Goal: Communication & Community: Answer question/provide support

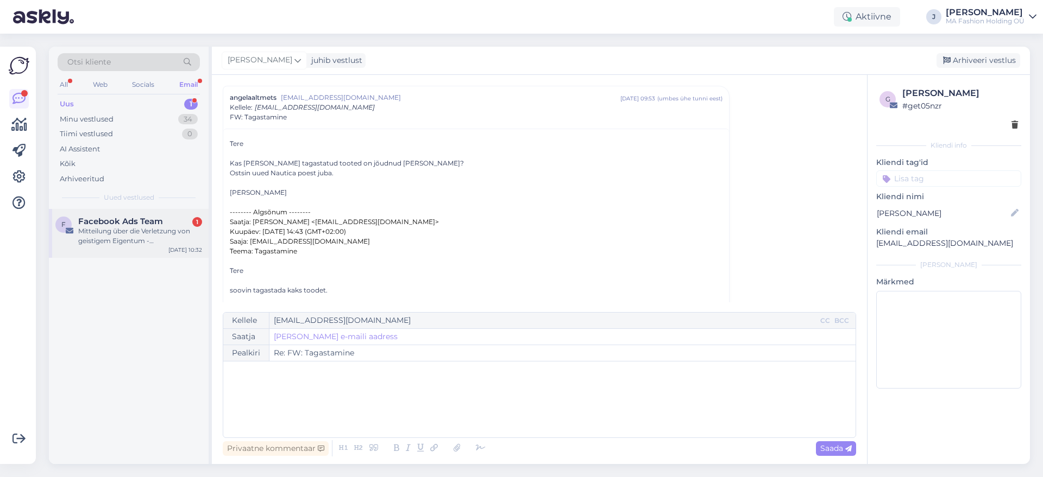
click at [148, 215] on div "F Facebook Ads Team 1 Mitteilung über die Verletzung von geistigem Eigentum - […" at bounding box center [129, 233] width 160 height 49
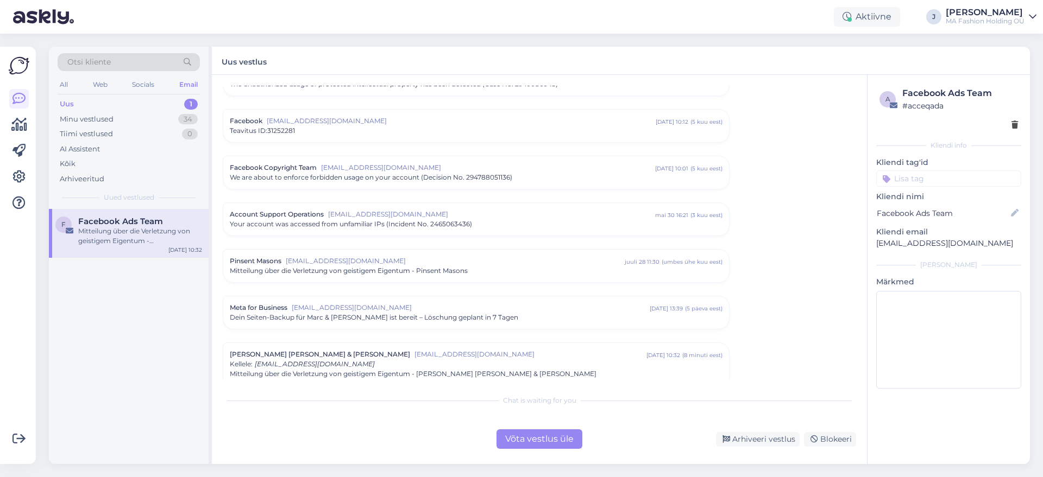
scroll to position [141, 0]
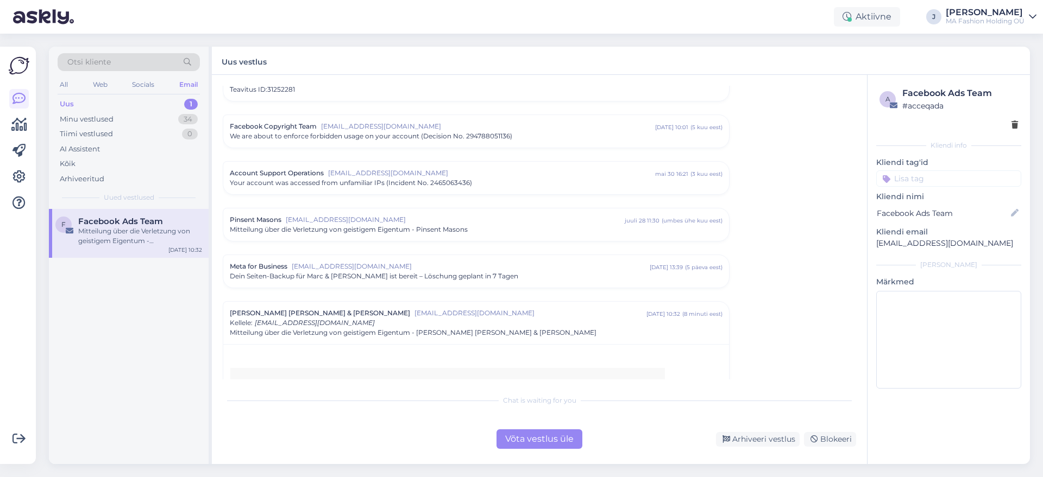
click at [542, 433] on div "Võta vestlus üle" at bounding box center [539, 440] width 86 height 20
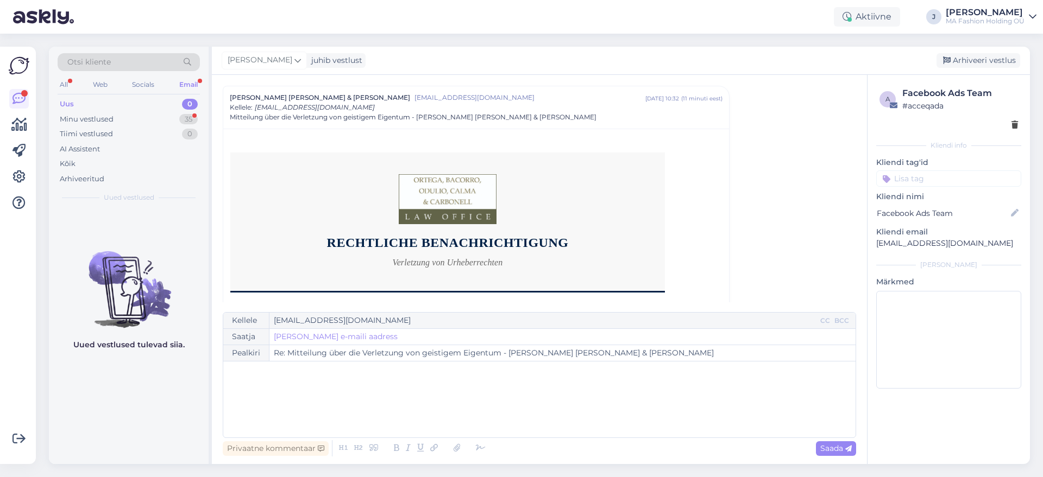
scroll to position [1623, 0]
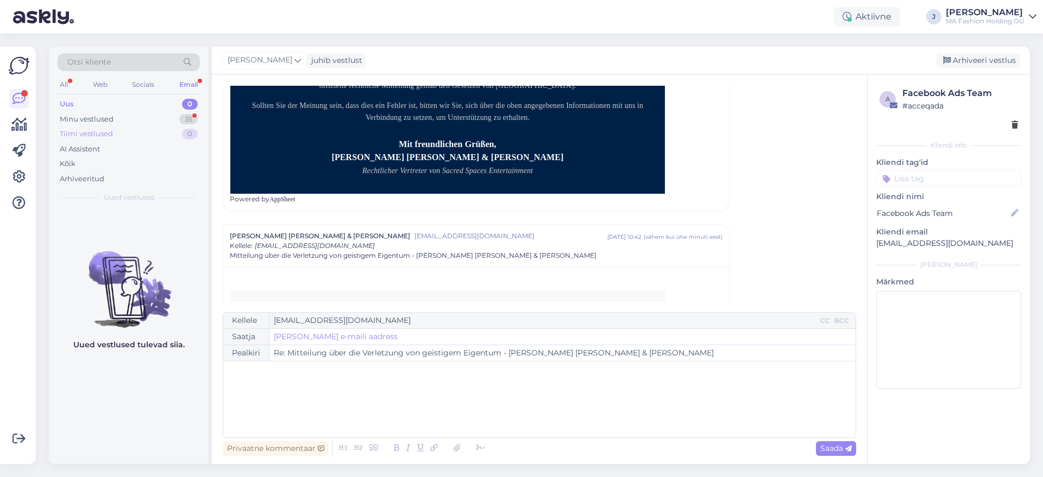
click at [155, 127] on div "Tiimi vestlused 0" at bounding box center [129, 134] width 142 height 15
click at [156, 118] on div "Minu vestlused 35" at bounding box center [129, 119] width 142 height 15
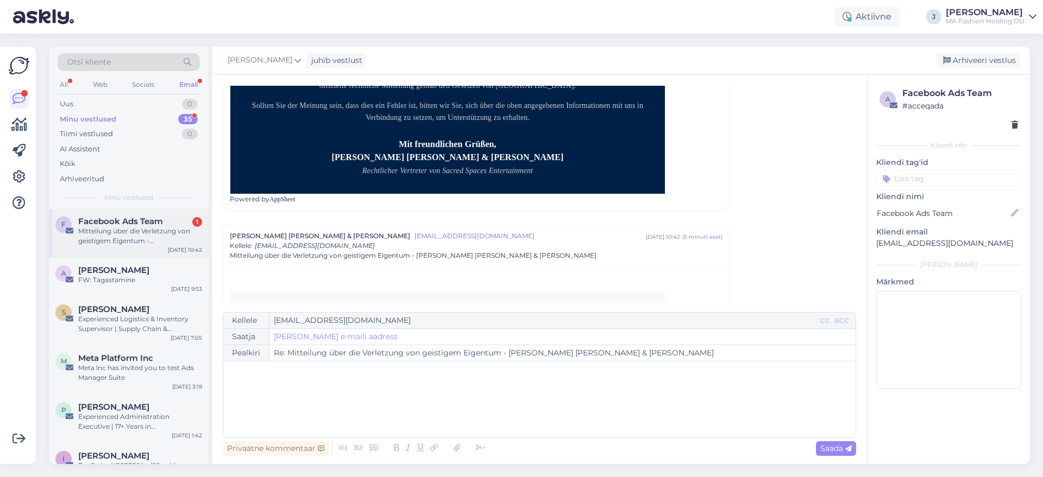
click at [145, 223] on span "Facebook Ads Team" at bounding box center [120, 222] width 85 height 10
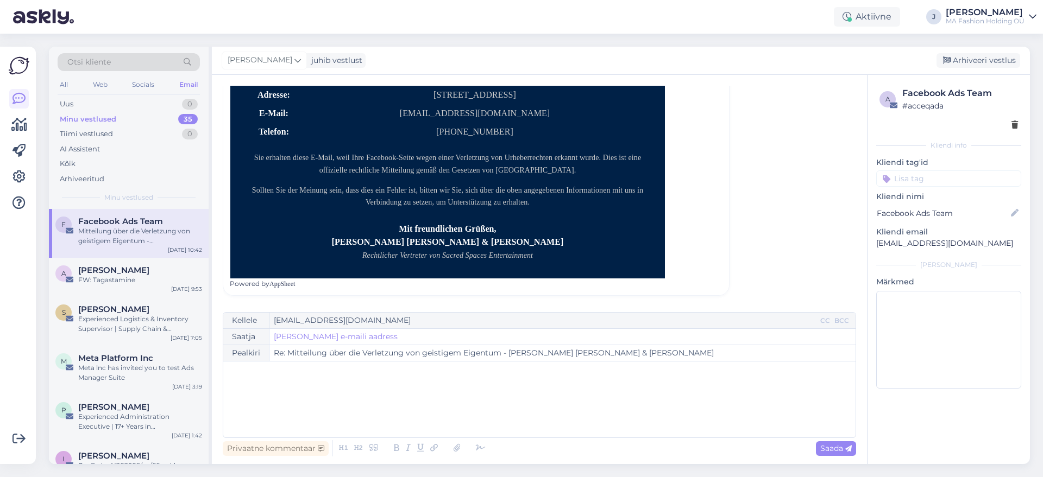
scroll to position [403, 0]
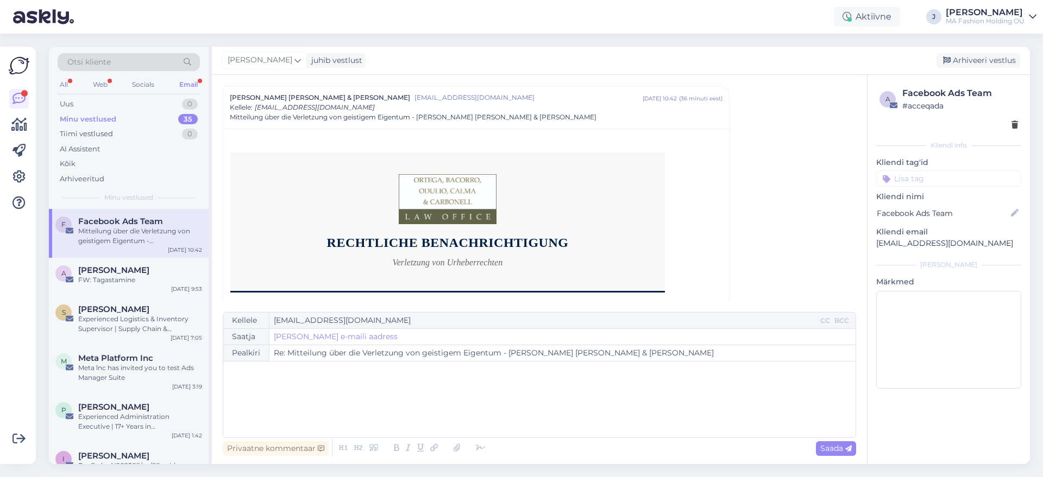
click at [117, 80] on div "All Web Socials Email" at bounding box center [129, 86] width 142 height 17
click at [88, 83] on div "All Web Socials Email" at bounding box center [129, 86] width 142 height 17
click at [96, 83] on div "Web" at bounding box center [100, 85] width 19 height 14
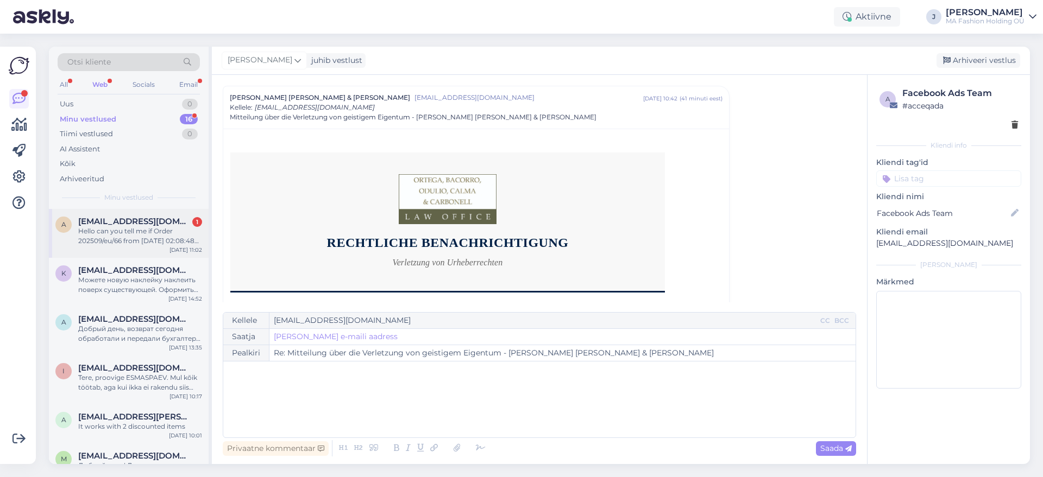
click at [167, 215] on div "a [EMAIL_ADDRESS][DOMAIN_NAME] 1 Hello can you tell me if Order 202509/eu/66 fr…" at bounding box center [129, 233] width 160 height 49
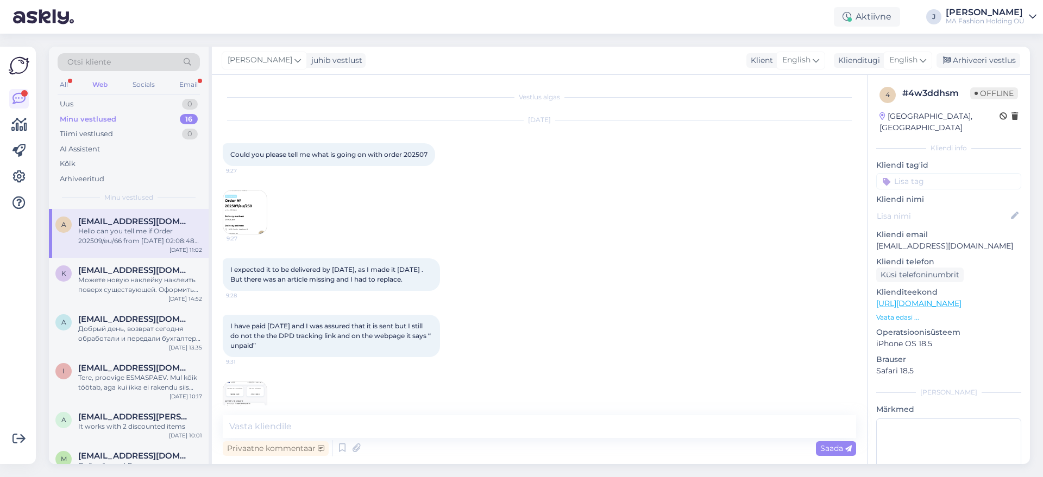
scroll to position [273, 0]
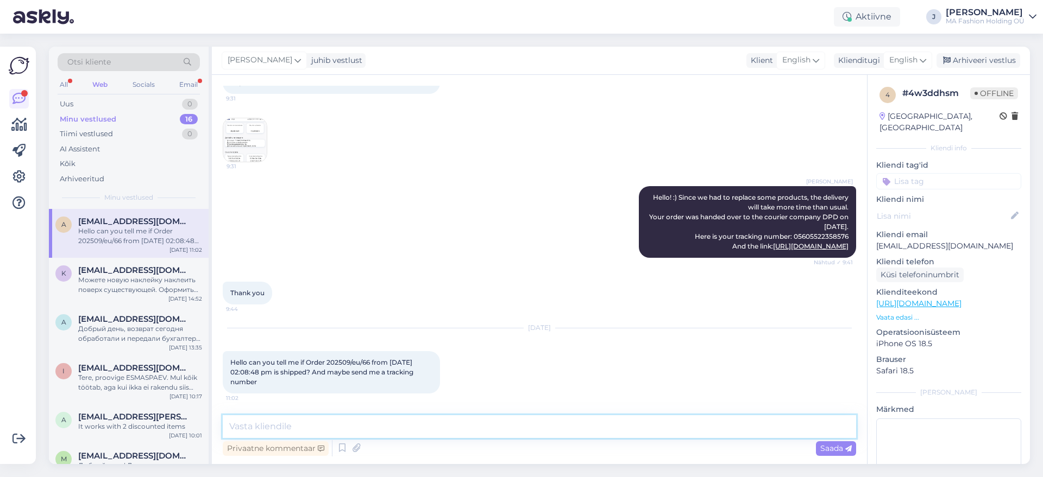
click at [416, 429] on textarea at bounding box center [539, 427] width 633 height 23
paste textarea "I am sorry for the delay in shipping. A couple of items in your order were bloc…"
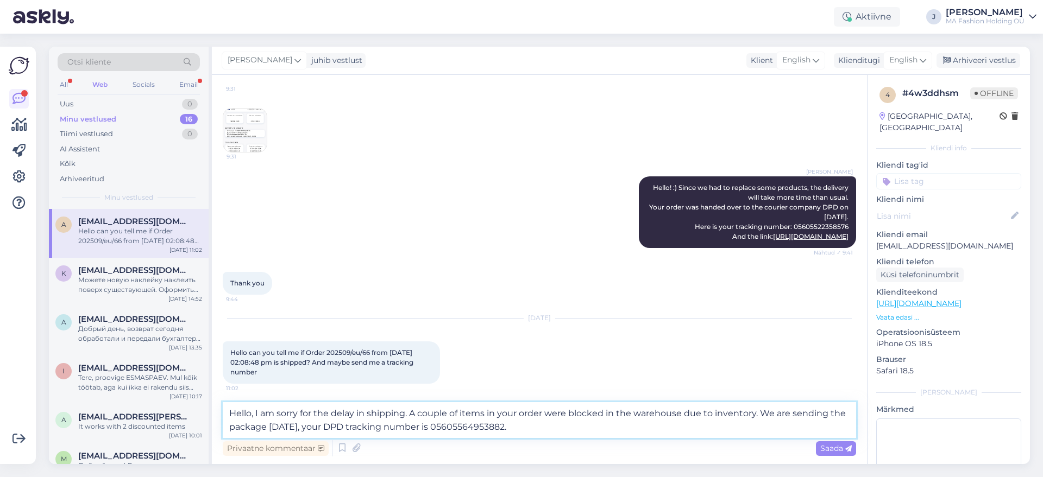
click at [493, 421] on textarea "Hello, I am sorry for the delay in shipping. A couple of items in your order we…" at bounding box center [539, 420] width 633 height 36
drag, startPoint x: 559, startPoint y: 444, endPoint x: 555, endPoint y: 448, distance: 6.2
click at [558, 446] on div "Privaatne kommentaar Saada" at bounding box center [539, 448] width 633 height 21
click at [550, 430] on textarea "Hello, I am sorry for the delay in shipping. A couple of items in your order we…" at bounding box center [539, 420] width 633 height 36
drag, startPoint x: 582, startPoint y: 424, endPoint x: 521, endPoint y: 412, distance: 62.0
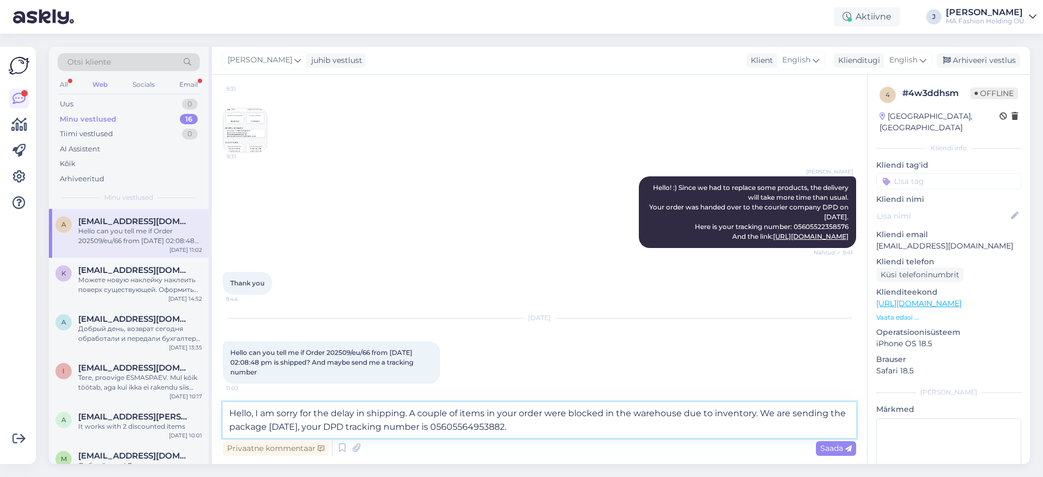
click at [521, 412] on textarea "Hello, I am sorry for the delay in shipping. A couple of items in your order we…" at bounding box center [539, 420] width 633 height 36
click at [574, 425] on textarea "Hello, I am sorry for the delay in shipping. A couple of items in your order we…" at bounding box center [539, 420] width 633 height 36
click at [502, 423] on textarea "Hello, I am sorry for the delay in shipping. A couple of items in your order we…" at bounding box center [539, 420] width 633 height 36
click at [535, 437] on textarea "Hello, I am sorry for the delay in shipping. A couple of items in your order we…" at bounding box center [539, 420] width 633 height 36
type textarea "Hello, I am sorry for the delay in shipping. A couple of items in your order we…"
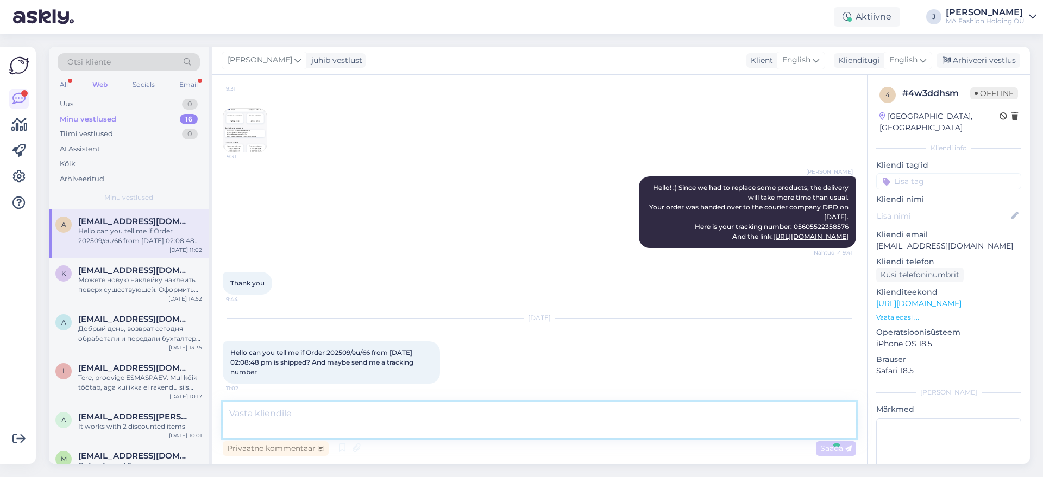
scroll to position [359, 0]
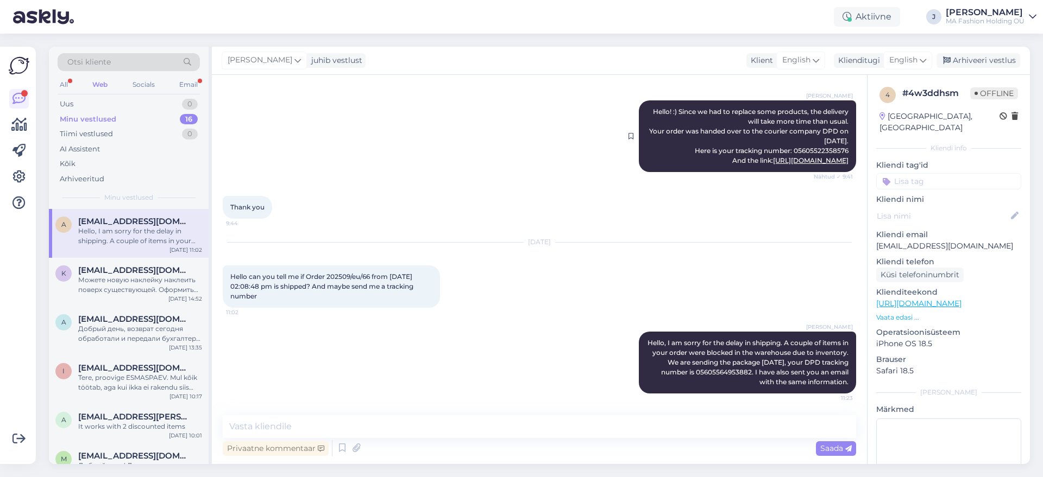
click at [778, 132] on div "[PERSON_NAME] Hello! :) Since we had to replace some products, the delivery wil…" at bounding box center [747, 136] width 217 height 72
click at [782, 129] on div "[PERSON_NAME] Hello! :) Since we had to replace some products, the delivery wil…" at bounding box center [747, 136] width 217 height 72
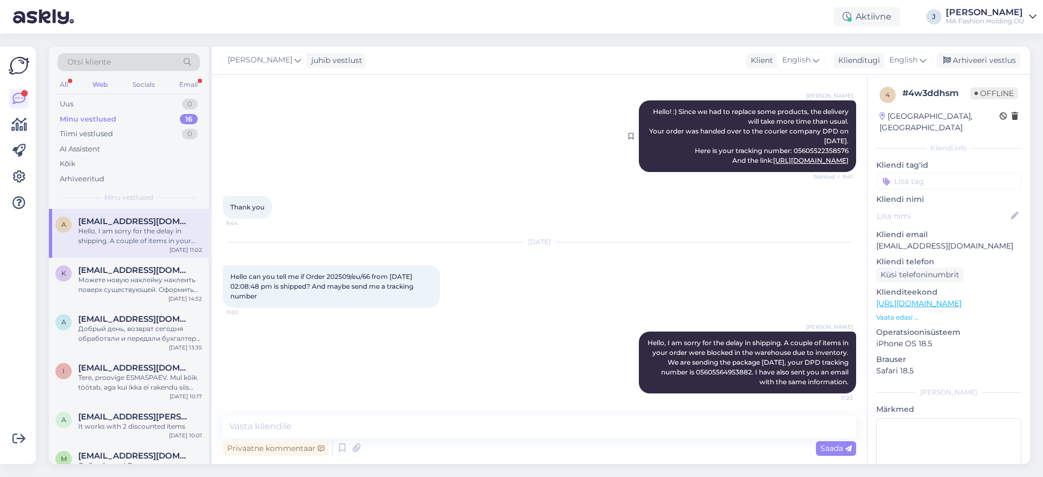
click at [785, 130] on div "[PERSON_NAME] Hello! :) Since we had to replace some products, the delivery wil…" at bounding box center [747, 136] width 217 height 72
click at [786, 130] on div "[PERSON_NAME] Hello! :) Since we had to replace some products, the delivery wil…" at bounding box center [747, 136] width 217 height 72
click at [809, 134] on span "Hello! :) Since we had to replace some products, the delivery will take more ti…" at bounding box center [749, 136] width 201 height 57
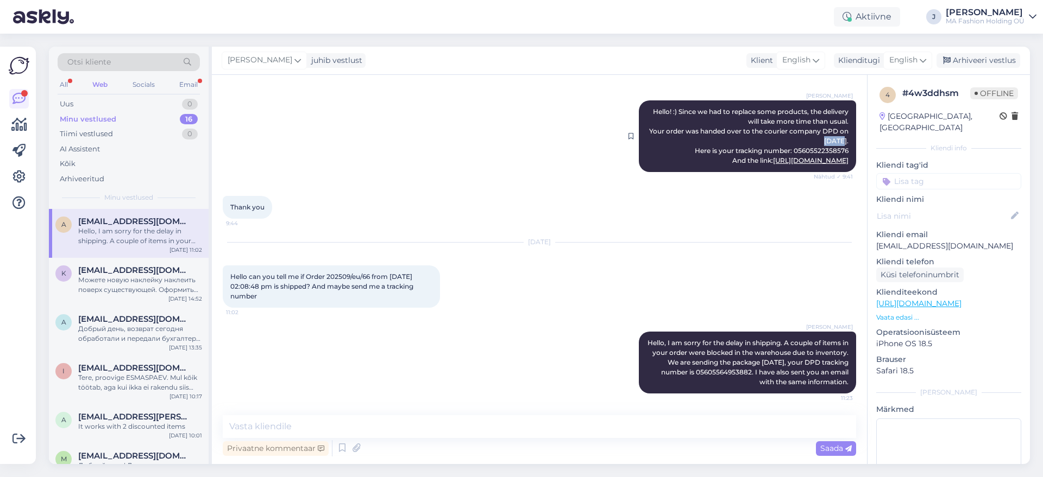
click at [809, 134] on span "Hello! :) Since we had to replace some products, the delivery will take more ti…" at bounding box center [749, 136] width 201 height 57
click at [204, 79] on div "Otsi kliente All Web Socials Email Uus 0 Minu vestlused 16 Tiimi vestlused 0 AI…" at bounding box center [129, 128] width 160 height 162
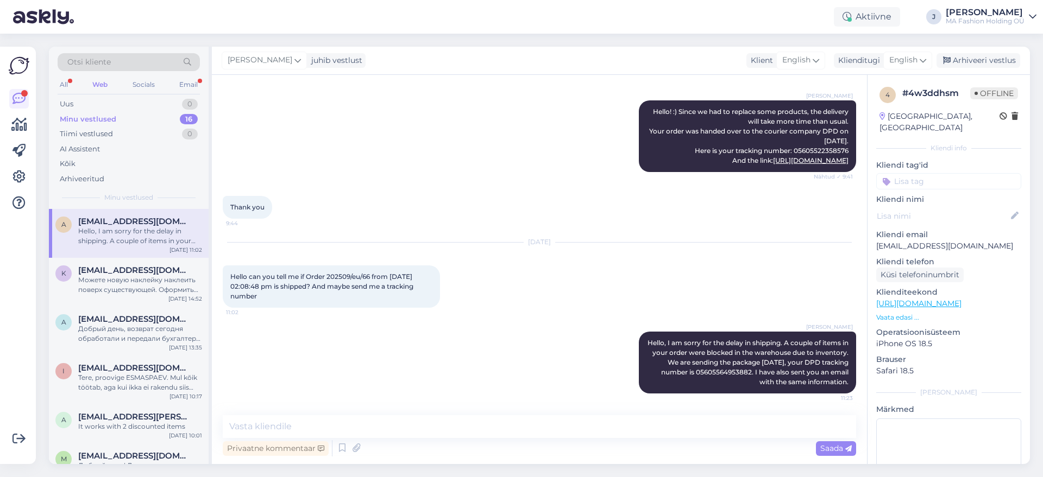
click at [203, 75] on div "Otsi kliente All Web Socials Email Uus 0 Minu vestlused 16 Tiimi vestlused 0 AI…" at bounding box center [129, 128] width 160 height 162
click at [193, 87] on div "Email" at bounding box center [188, 85] width 23 height 14
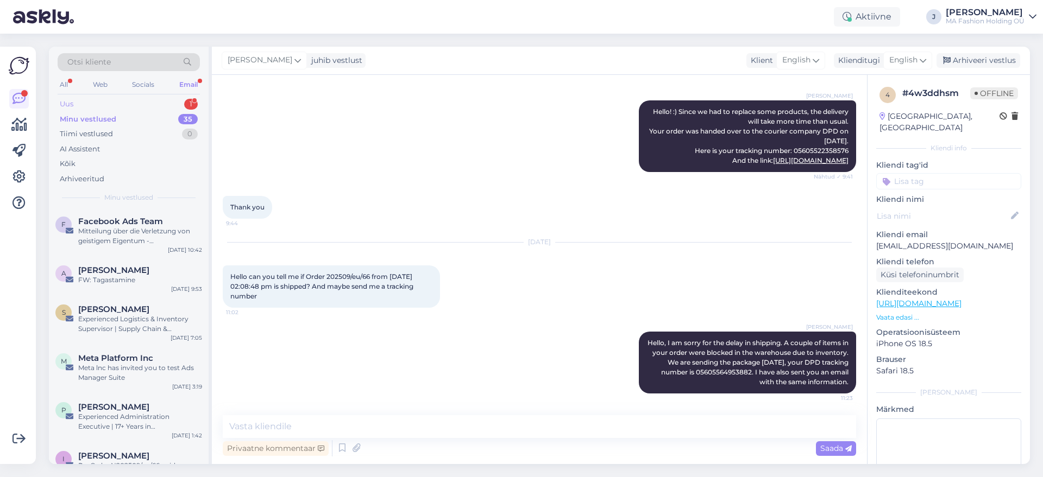
click at [147, 98] on div "Uus 1" at bounding box center [129, 104] width 142 height 15
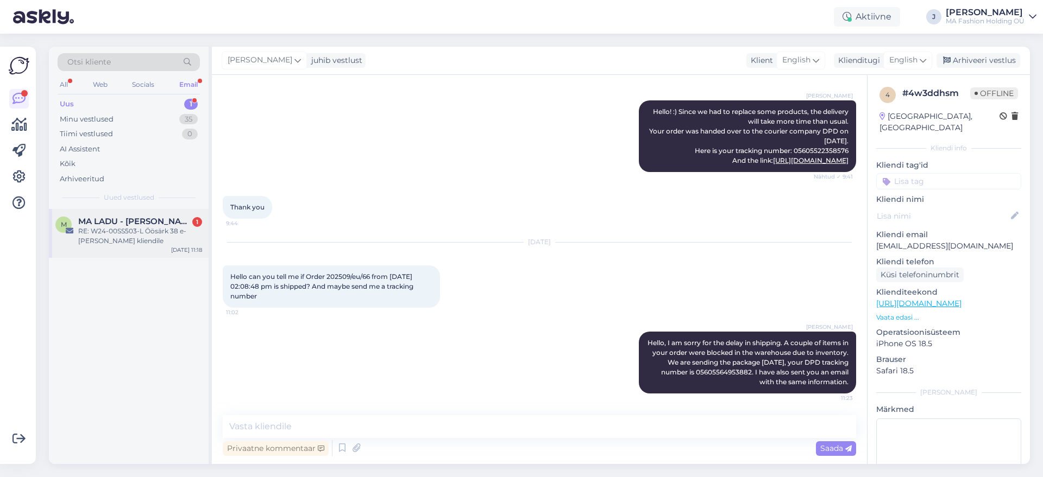
drag, startPoint x: 147, startPoint y: 243, endPoint x: 150, endPoint y: 253, distance: 10.0
click at [147, 244] on div "RE: W24-00SS503-L Öösärk 38 e-[PERSON_NAME] kliendile" at bounding box center [140, 236] width 124 height 20
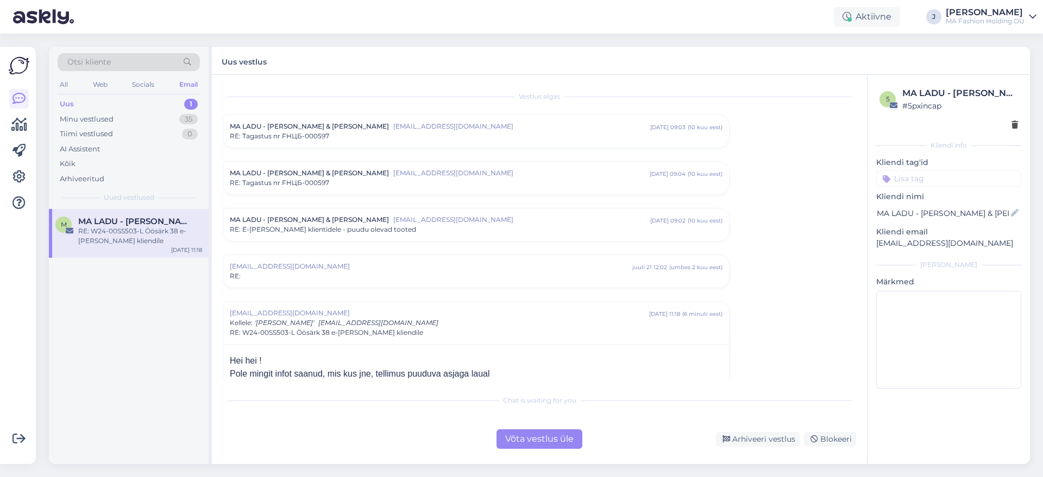
click at [523, 440] on div "Võta vestlus üle" at bounding box center [539, 440] width 86 height 20
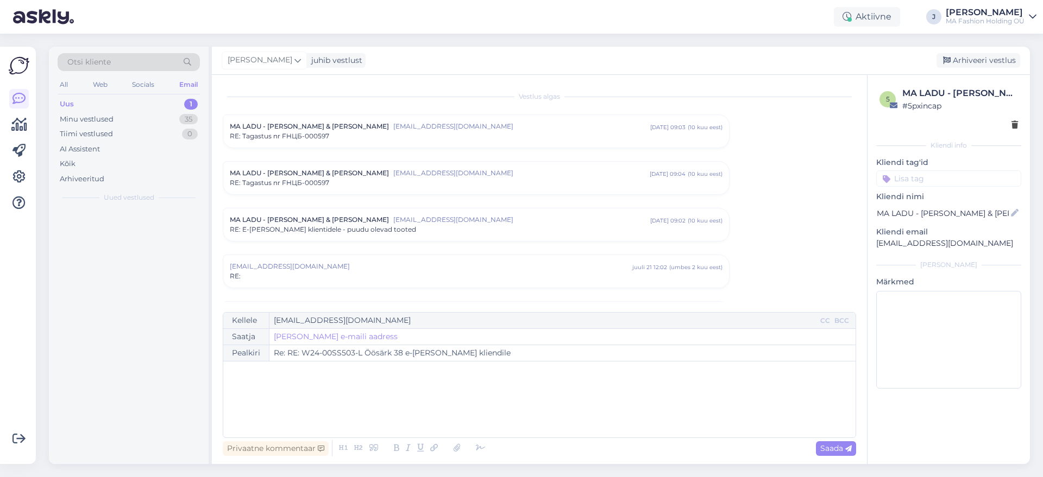
scroll to position [216, 0]
